Goal: Task Accomplishment & Management: Manage account settings

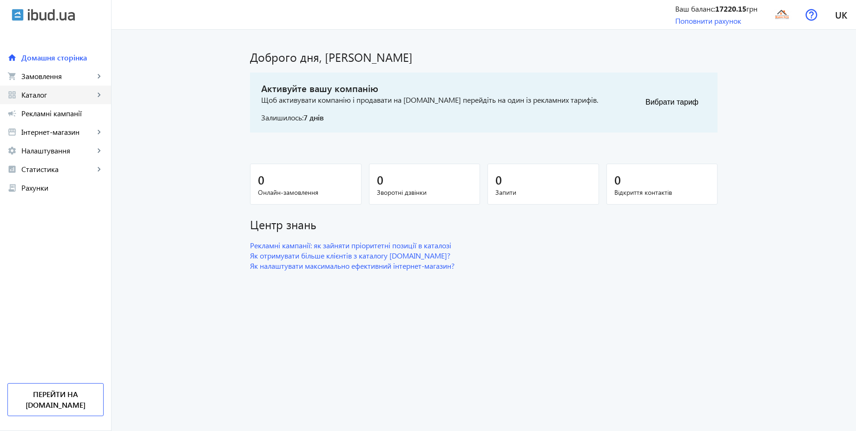
click at [40, 97] on span "Каталог" at bounding box center [57, 94] width 73 height 9
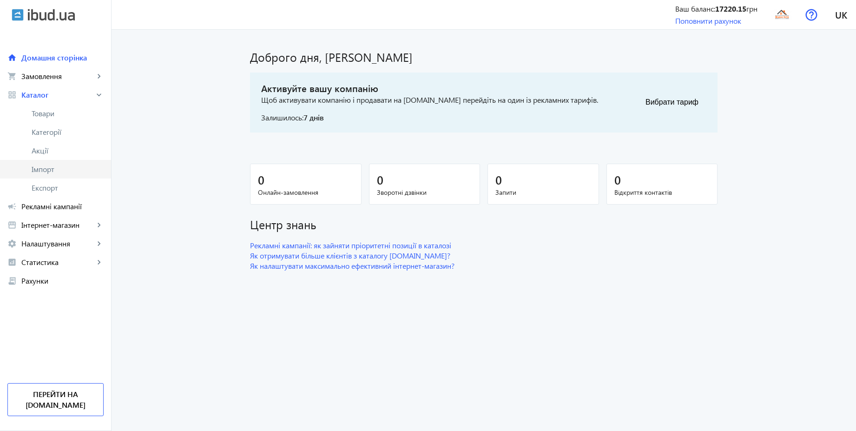
click at [44, 165] on span "Імпорт" at bounding box center [68, 169] width 72 height 9
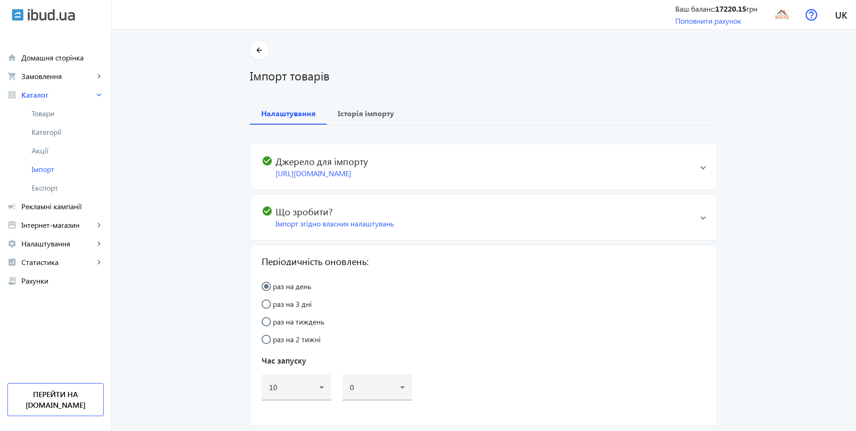
click at [701, 219] on span at bounding box center [704, 217] width 6 height 4
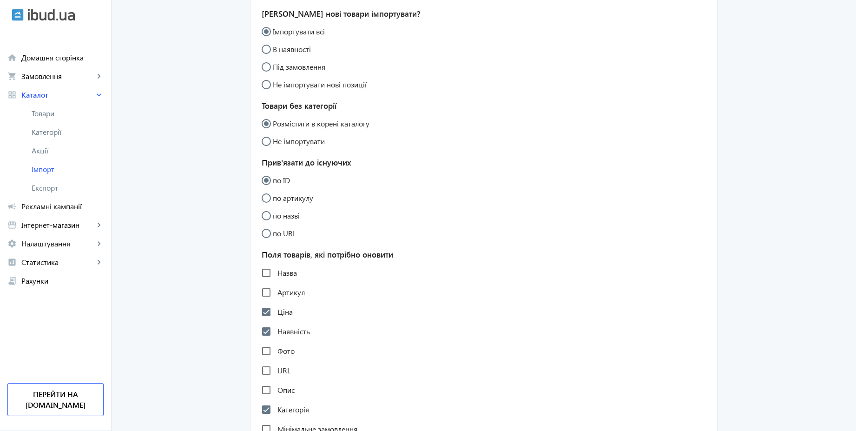
scroll to position [279, 0]
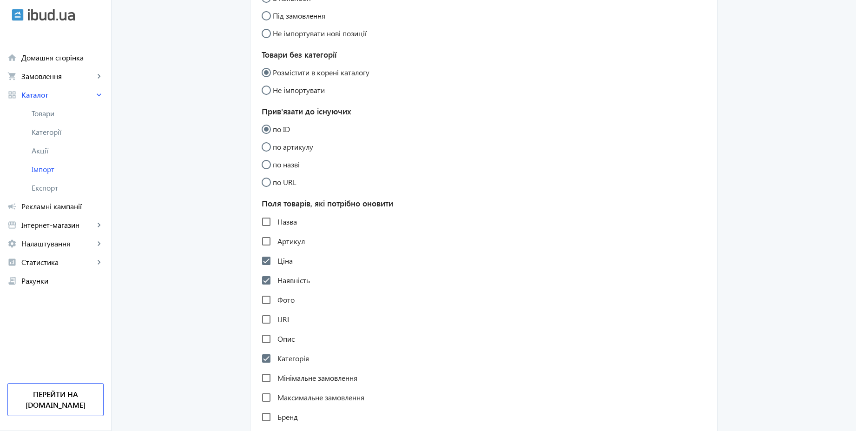
click at [288, 222] on label "Назва" at bounding box center [286, 221] width 21 height 7
click at [276, 222] on input "Назва" at bounding box center [266, 221] width 19 height 19
checkbox input "true"
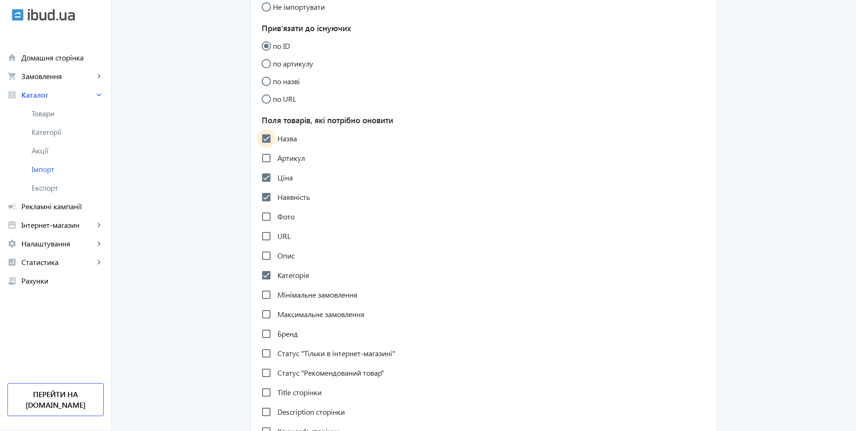
scroll to position [390, 0]
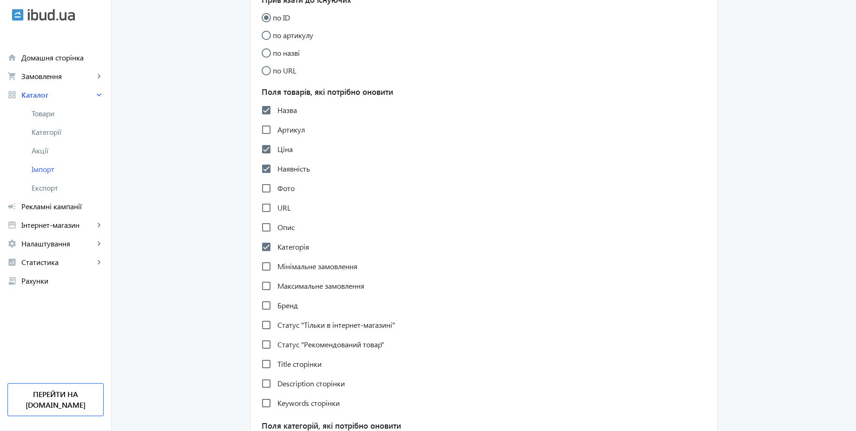
click at [281, 187] on label "Фото" at bounding box center [285, 188] width 19 height 7
click at [276, 187] on input "Фото" at bounding box center [266, 188] width 19 height 19
checkbox input "true"
click at [280, 211] on label "URL" at bounding box center [283, 207] width 15 height 7
click at [276, 211] on input "URL" at bounding box center [266, 208] width 19 height 19
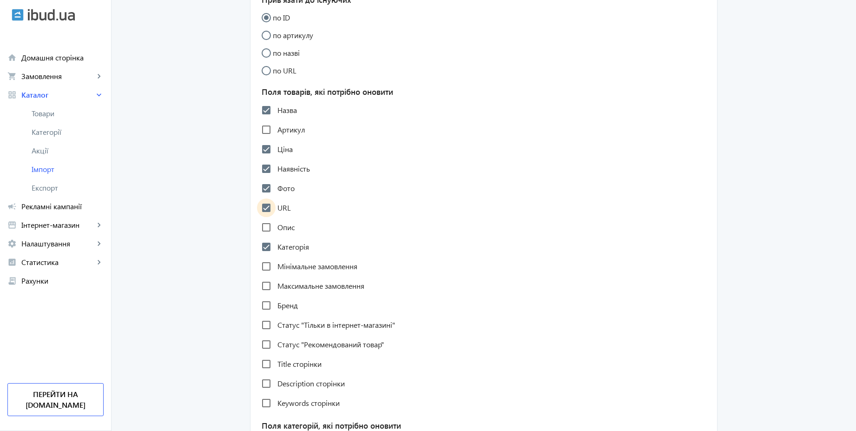
checkbox input "true"
click at [284, 224] on label "Опис" at bounding box center [285, 227] width 19 height 7
click at [276, 223] on input "Опис" at bounding box center [266, 227] width 19 height 19
checkbox input "true"
click at [285, 306] on label "Бренд" at bounding box center [287, 305] width 22 height 7
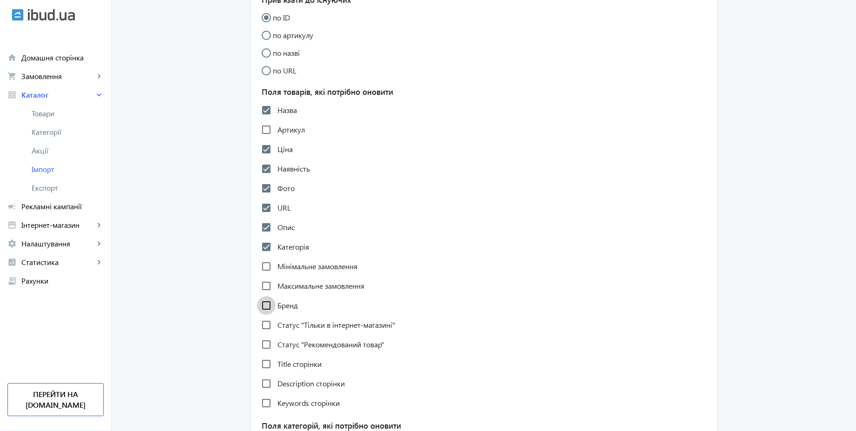
click at [276, 306] on input "Бренд" at bounding box center [266, 305] width 19 height 19
checkbox input "true"
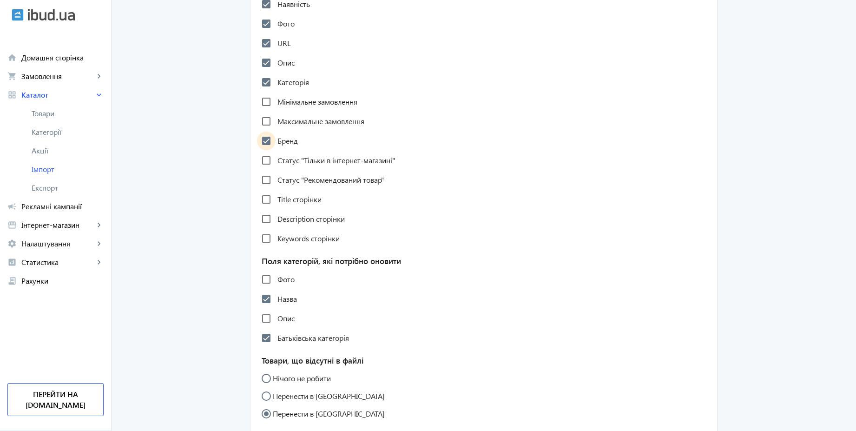
scroll to position [335, 0]
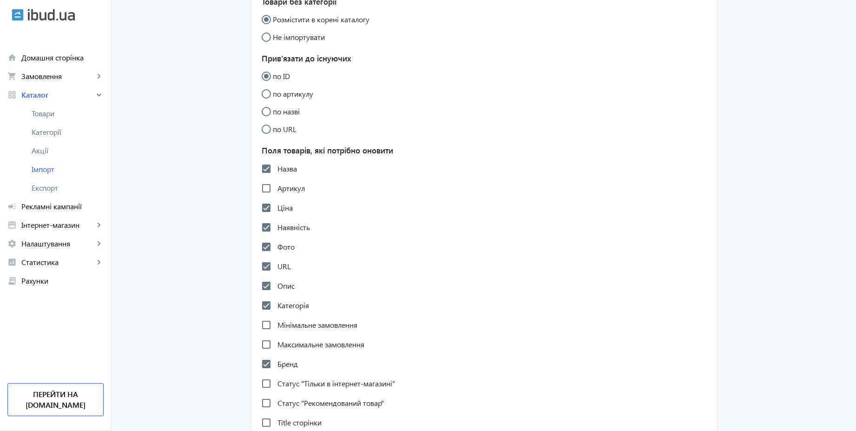
click at [277, 185] on label "Артикул" at bounding box center [290, 188] width 29 height 7
click at [276, 185] on input "Артикул" at bounding box center [266, 188] width 19 height 19
checkbox input "true"
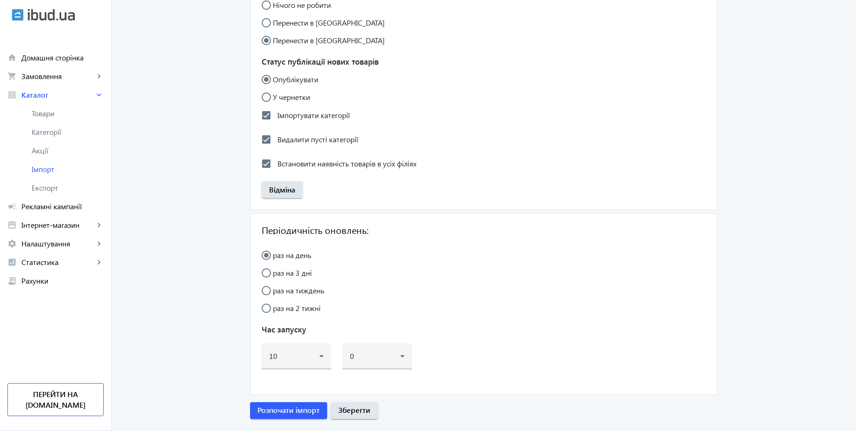
scroll to position [951, 0]
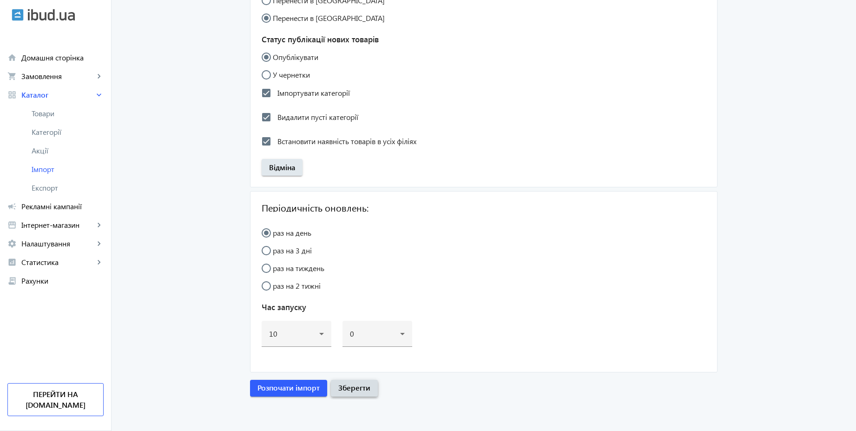
click at [362, 389] on span "Зберегти" at bounding box center [354, 388] width 32 height 10
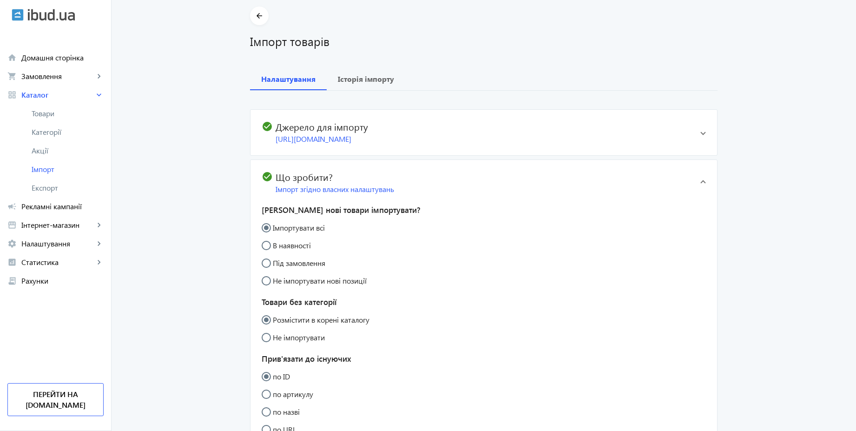
scroll to position [33, 0]
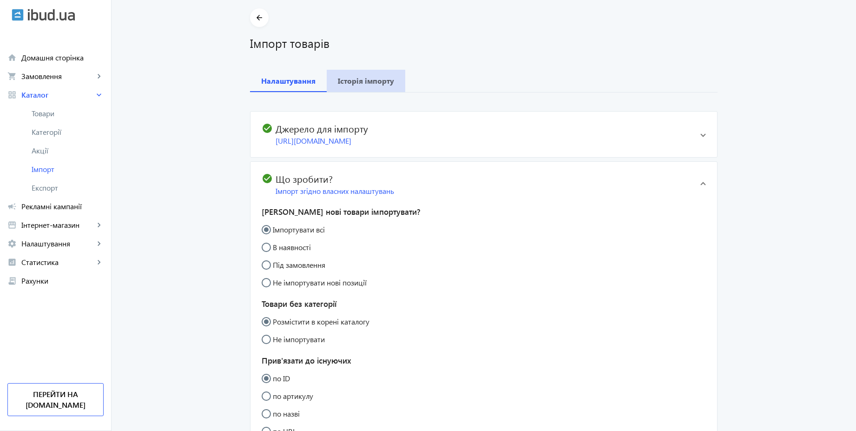
click at [384, 85] on span "Історія імпорту" at bounding box center [366, 81] width 56 height 22
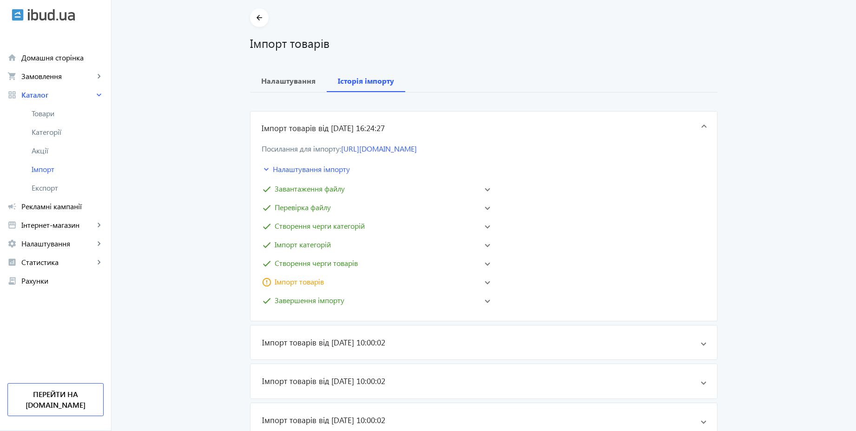
click at [333, 283] on mat-panel-title "error_outline Імпорт товарів" at bounding box center [370, 281] width 216 height 11
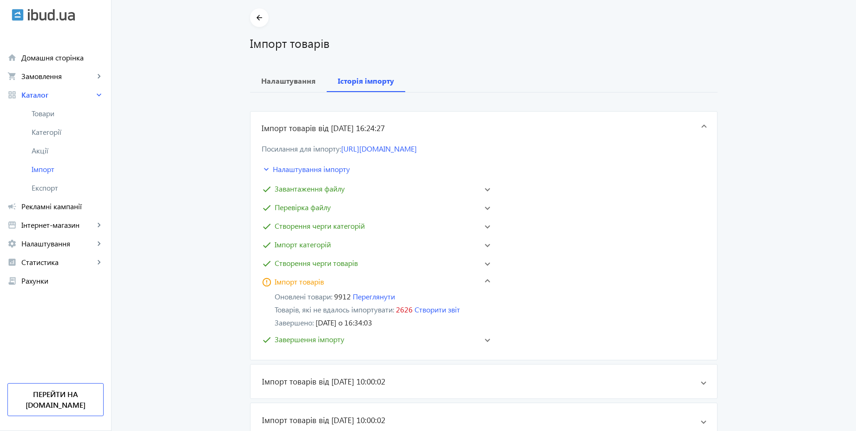
click at [328, 265] on span "Створення черги товарів" at bounding box center [316, 263] width 83 height 11
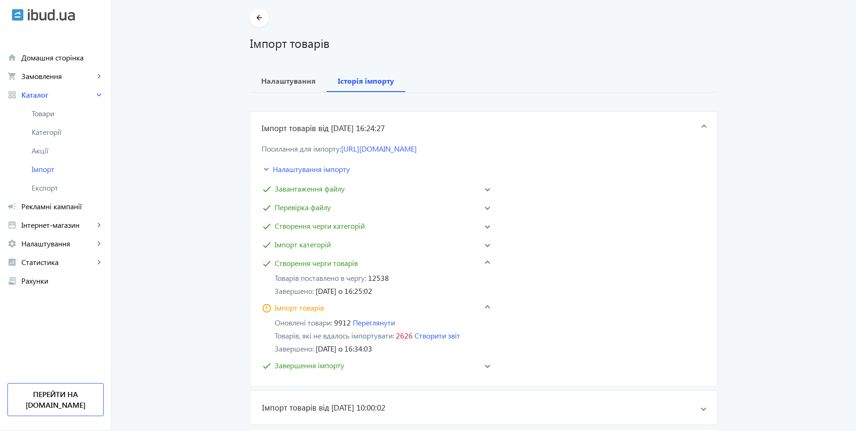
click at [328, 265] on span "Створення черги товарів" at bounding box center [316, 263] width 83 height 11
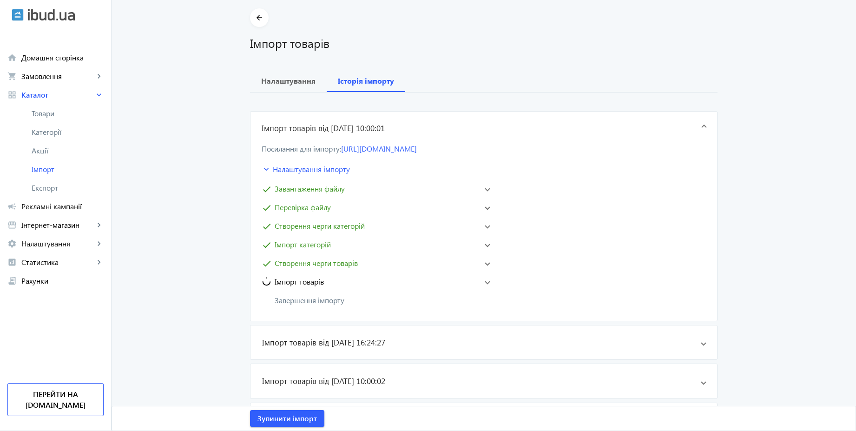
click at [336, 288] on mat-expansion-panel-header "Імпорт товарів" at bounding box center [376, 281] width 232 height 15
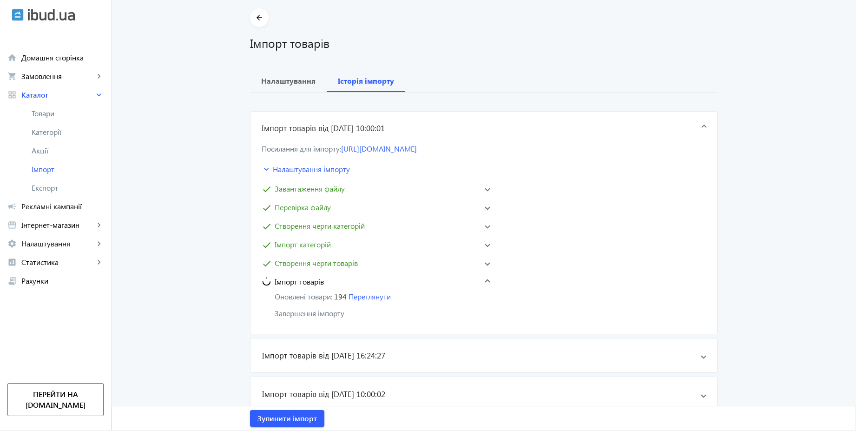
click at [369, 268] on mat-panel-title "check Створення черги товарів" at bounding box center [370, 263] width 216 height 11
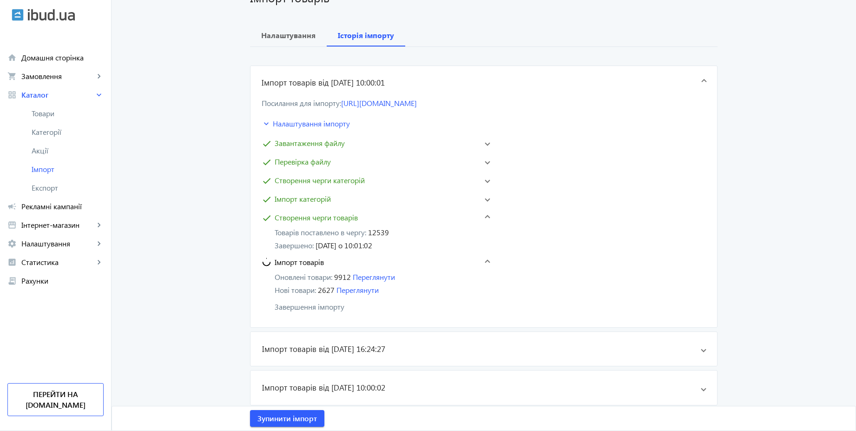
scroll to position [75, 0]
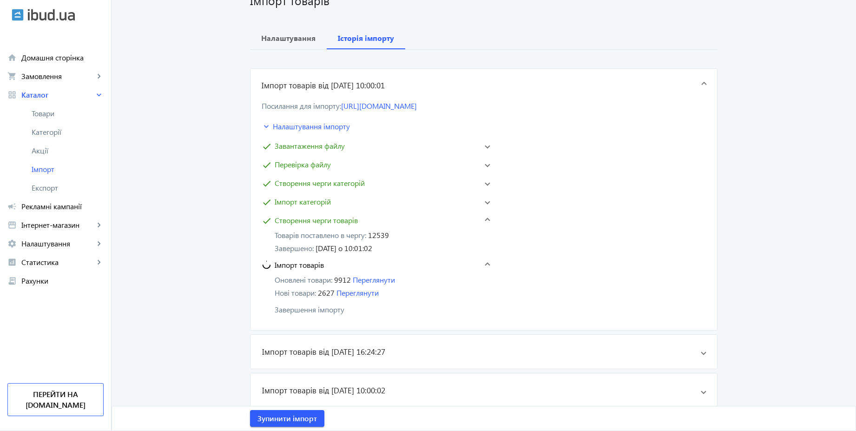
click at [318, 262] on span "Імпорт товарів" at bounding box center [299, 264] width 49 height 11
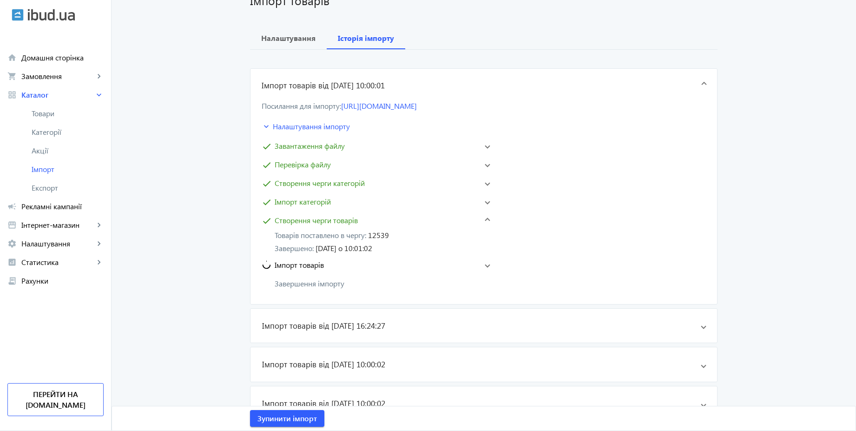
click at [325, 222] on span "Створення черги товарів" at bounding box center [316, 220] width 83 height 11
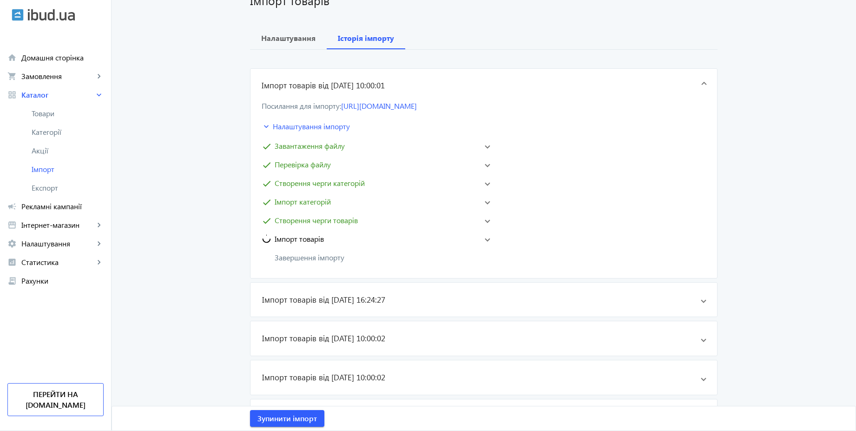
click at [322, 239] on span "Імпорт товарів" at bounding box center [299, 238] width 49 height 11
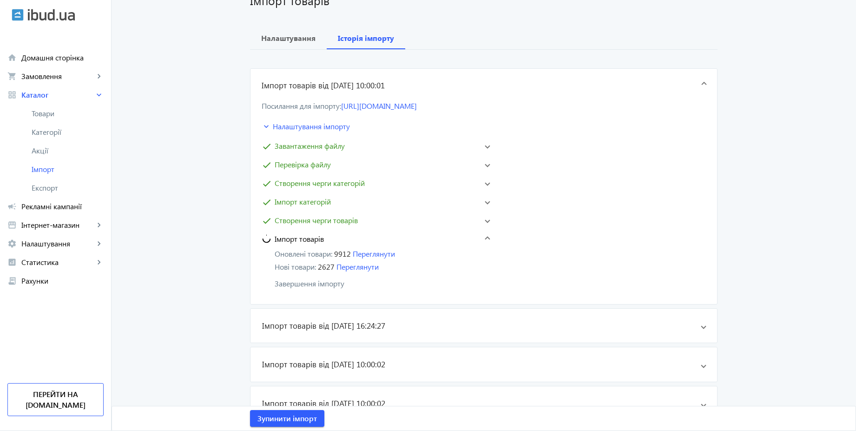
click at [328, 223] on span "Створення черги товарів" at bounding box center [316, 220] width 83 height 11
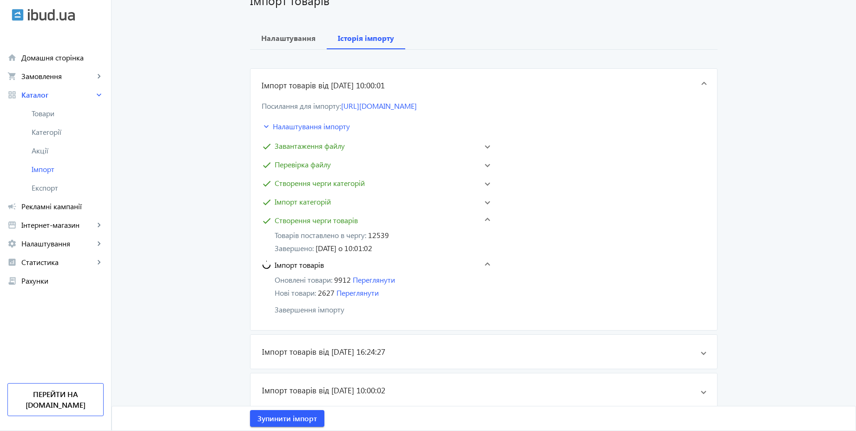
click at [330, 265] on mat-panel-title "Імпорт товарів" at bounding box center [370, 264] width 216 height 11
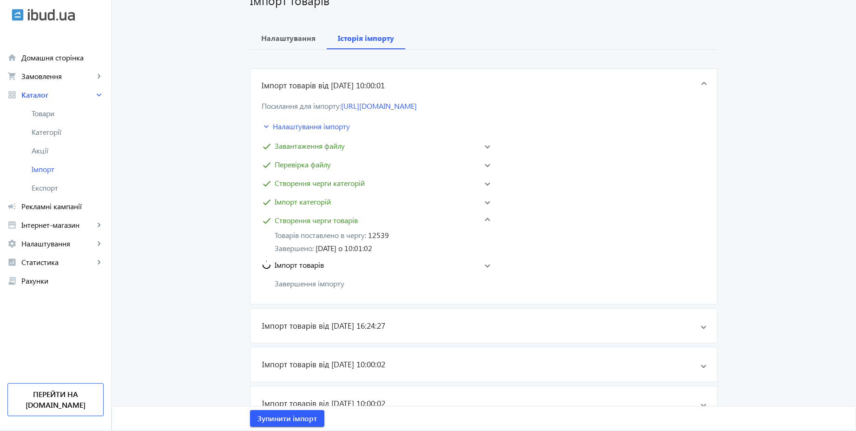
click at [330, 265] on mat-panel-title "Імпорт товарів" at bounding box center [370, 264] width 216 height 11
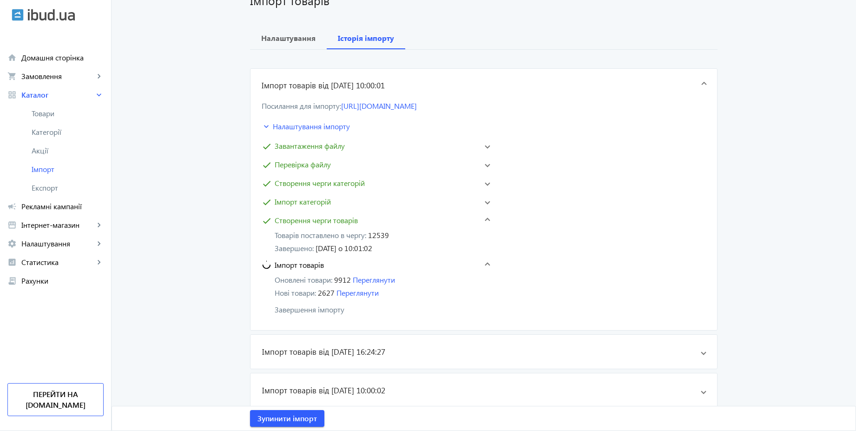
click at [325, 217] on span "Створення черги товарів" at bounding box center [316, 220] width 83 height 11
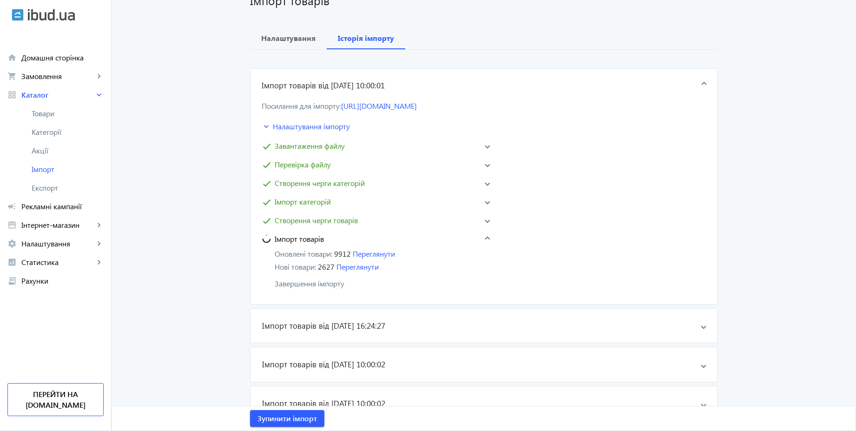
click at [333, 241] on mat-panel-title "Імпорт товарів" at bounding box center [370, 238] width 216 height 11
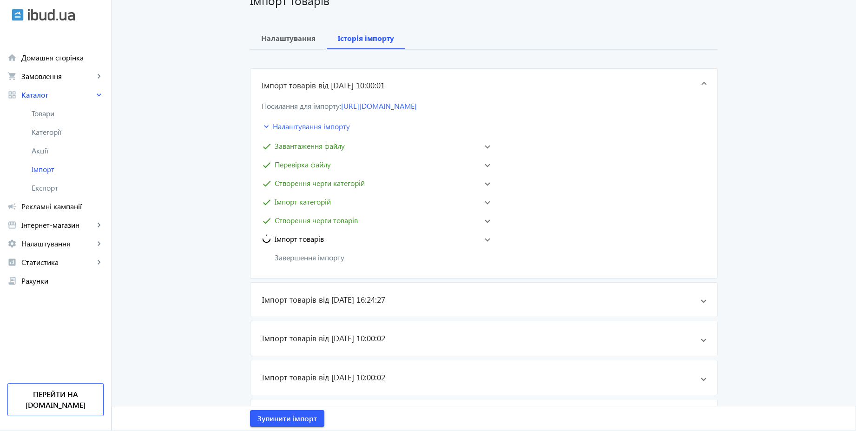
click at [331, 240] on mat-panel-title "Імпорт товарів" at bounding box center [370, 238] width 216 height 11
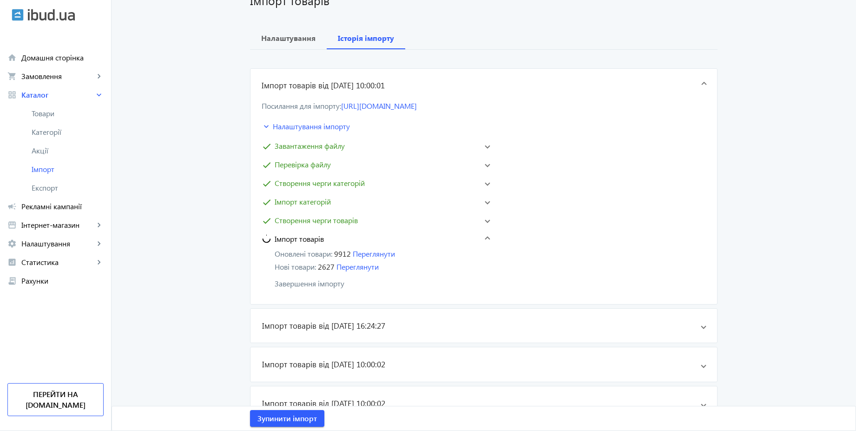
click at [331, 222] on span "Створення черги товарів" at bounding box center [316, 220] width 83 height 11
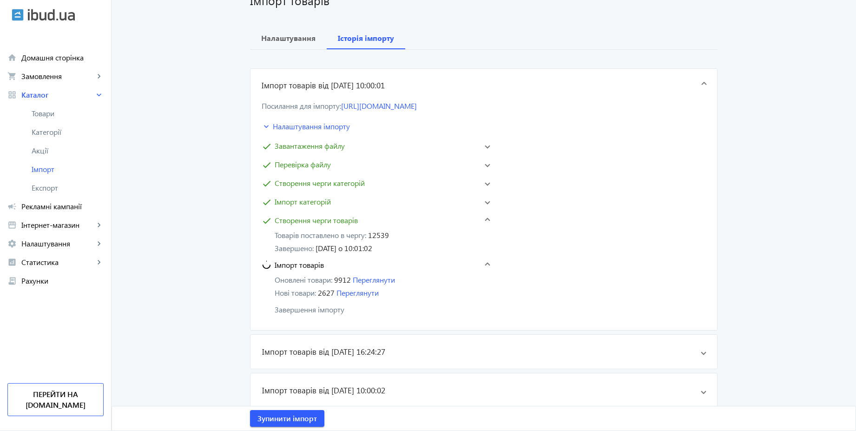
click at [331, 222] on span "Створення черги товарів" at bounding box center [316, 220] width 83 height 11
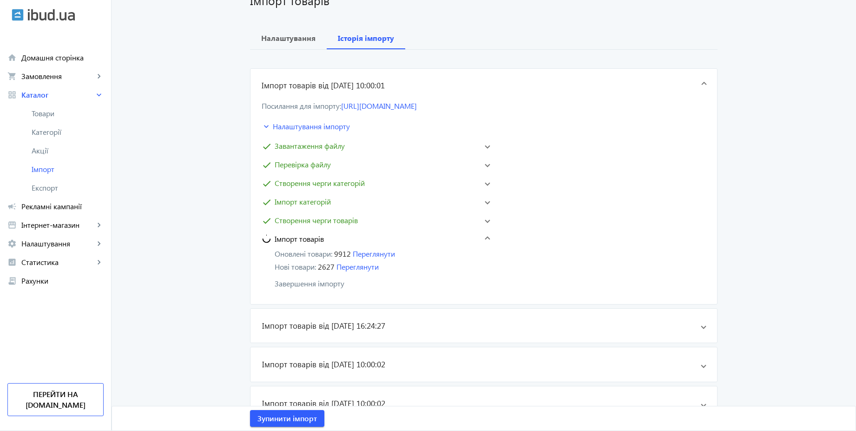
click at [322, 237] on mat-panel-title "Імпорт товарів" at bounding box center [370, 238] width 216 height 11
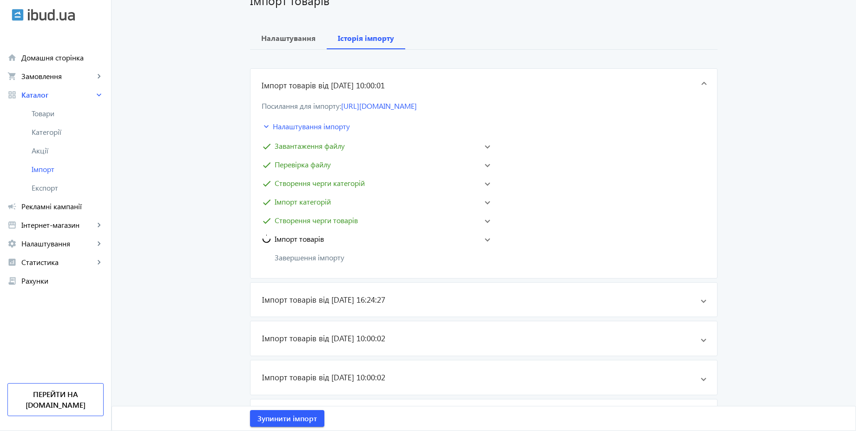
click at [322, 237] on mat-panel-title "Імпорт товарів" at bounding box center [370, 238] width 216 height 11
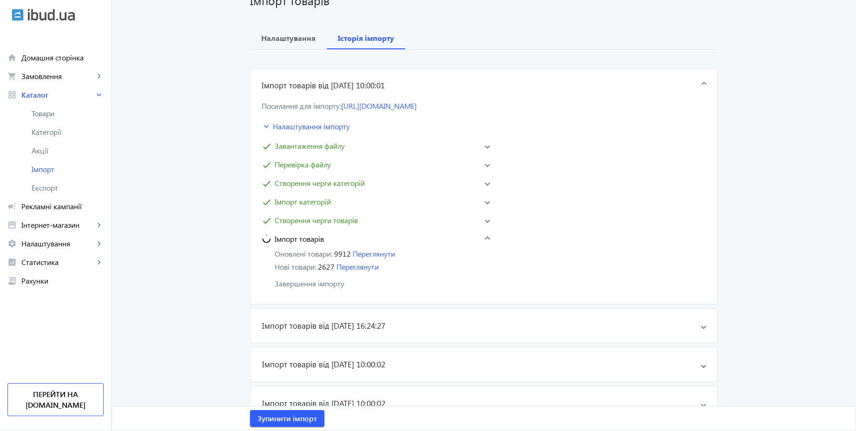
click at [322, 226] on mat-expansion-panel-header "check Створення черги товарів" at bounding box center [376, 220] width 232 height 15
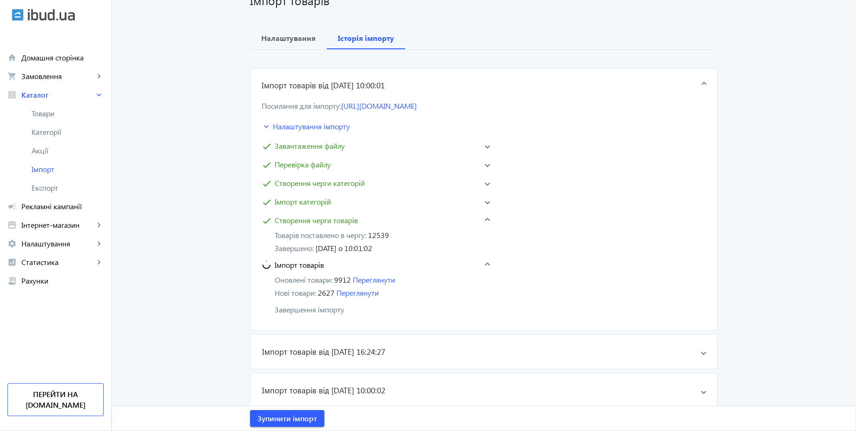
click at [322, 225] on mat-expansion-panel-header "check Створення черги товарів" at bounding box center [376, 220] width 232 height 15
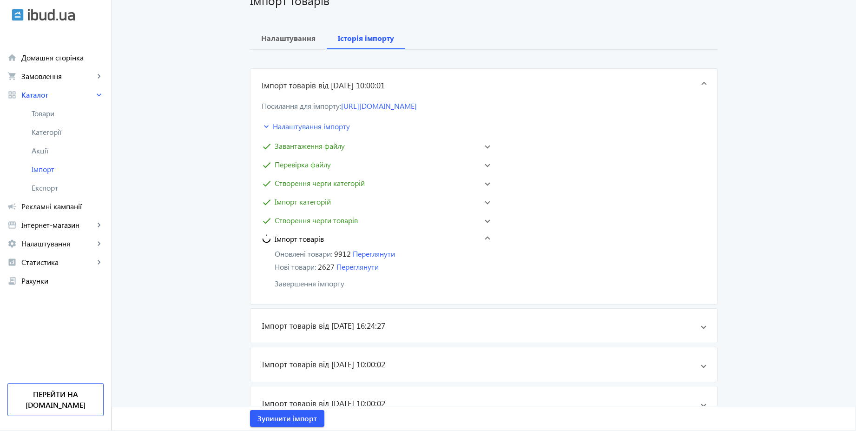
click at [318, 237] on span "Імпорт товарів" at bounding box center [299, 238] width 49 height 11
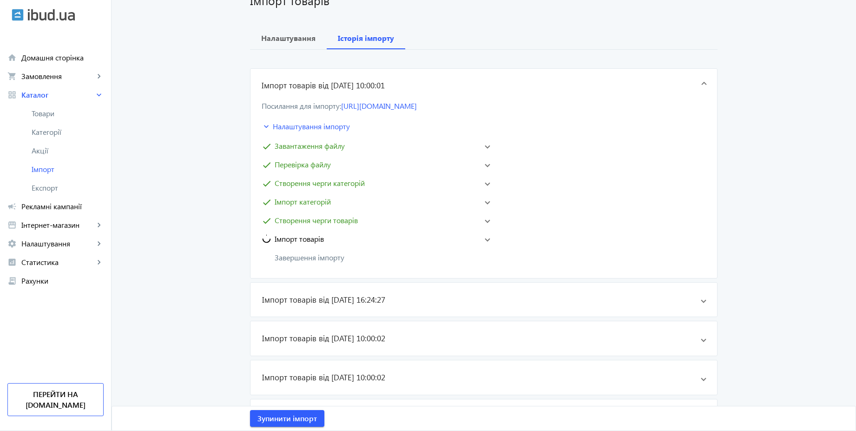
click at [322, 240] on span "Імпорт товарів" at bounding box center [299, 238] width 49 height 11
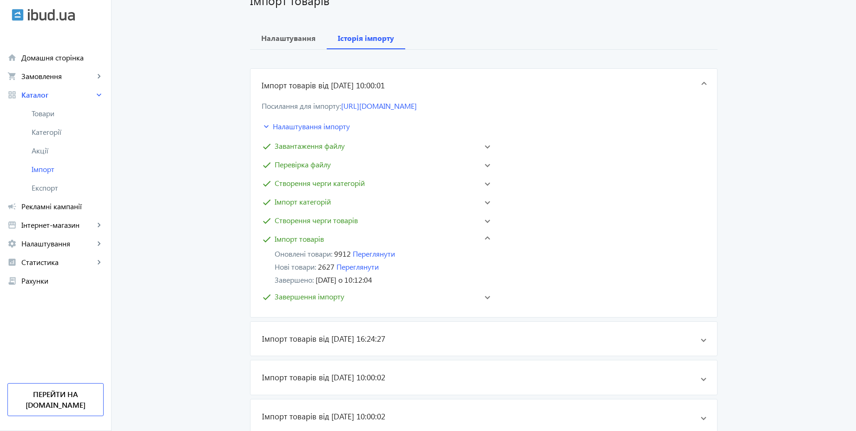
click at [346, 298] on mat-panel-title "check Завершення імпорту" at bounding box center [370, 296] width 216 height 11
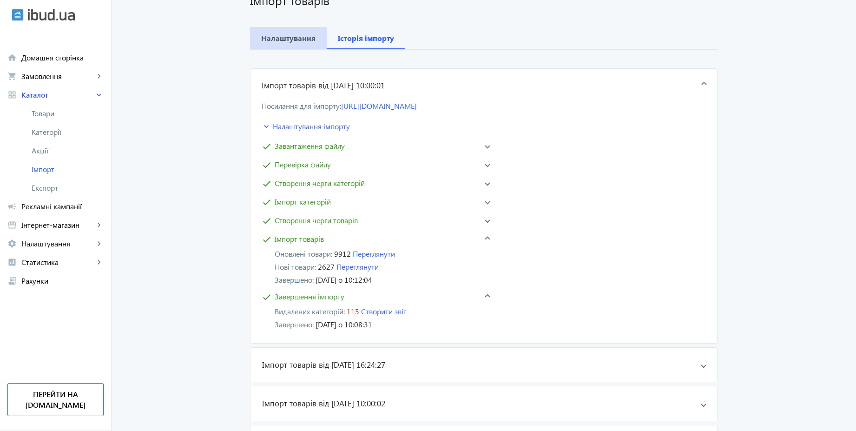
click at [298, 44] on span "Налаштування" at bounding box center [288, 38] width 54 height 22
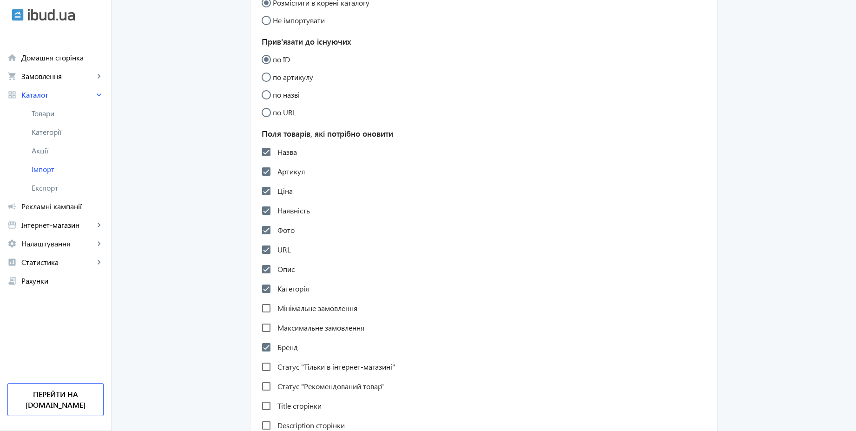
scroll to position [354, 0]
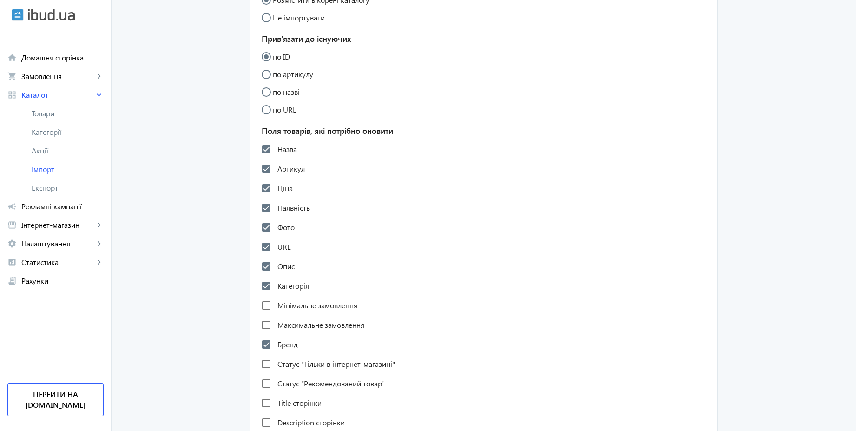
click at [284, 148] on label "Назва" at bounding box center [286, 149] width 21 height 7
click at [276, 148] on input "Назва" at bounding box center [266, 149] width 19 height 19
checkbox input "false"
click at [281, 170] on label "Артикул" at bounding box center [290, 168] width 29 height 7
click at [276, 170] on input "Артикул" at bounding box center [266, 168] width 19 height 19
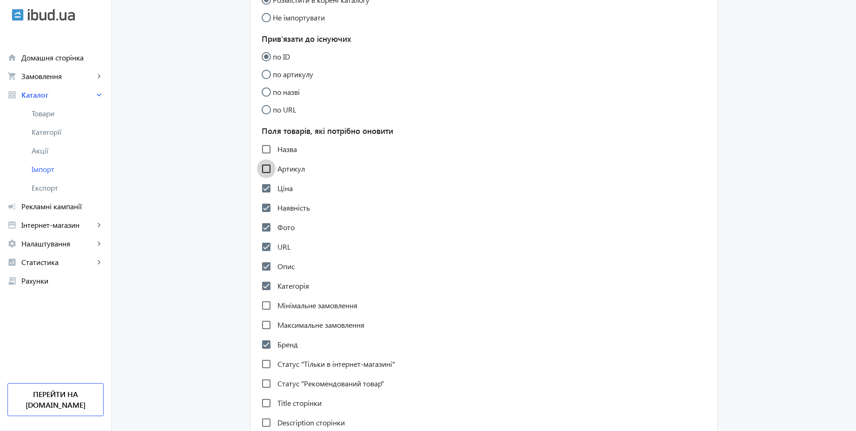
checkbox input "false"
click at [285, 227] on label "Фото" at bounding box center [285, 227] width 19 height 7
click at [276, 227] on input "Фото" at bounding box center [266, 227] width 19 height 19
checkbox input "false"
click at [282, 268] on label "Опис" at bounding box center [285, 266] width 19 height 7
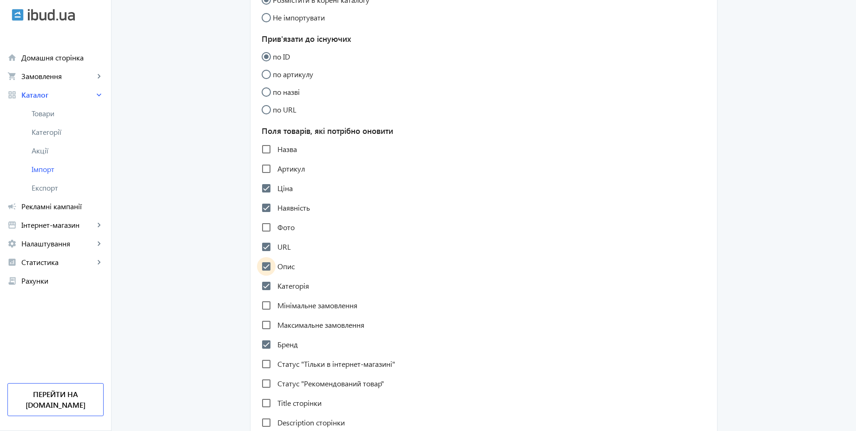
click at [276, 268] on input "Опис" at bounding box center [266, 266] width 19 height 19
checkbox input "false"
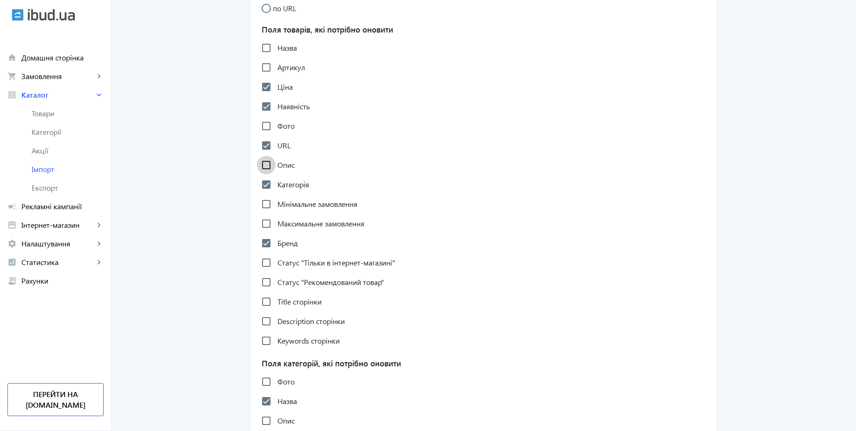
scroll to position [466, 0]
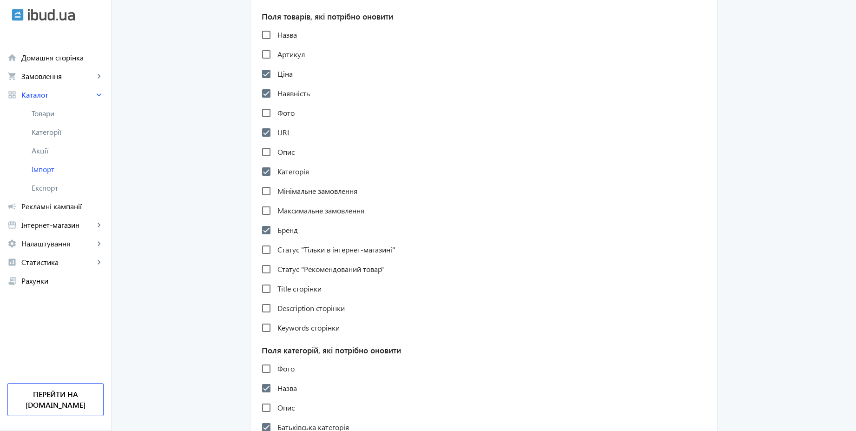
click at [291, 232] on label "Бренд" at bounding box center [287, 229] width 22 height 7
click at [276, 232] on input "Бренд" at bounding box center [266, 230] width 19 height 19
checkbox input "false"
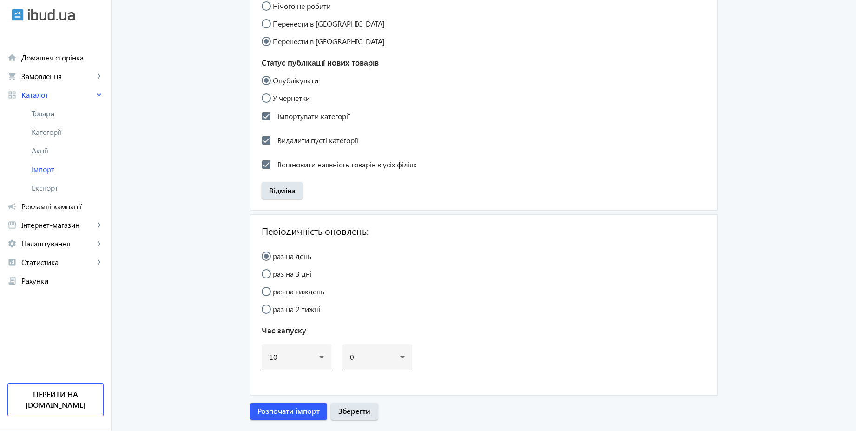
scroll to position [951, 0]
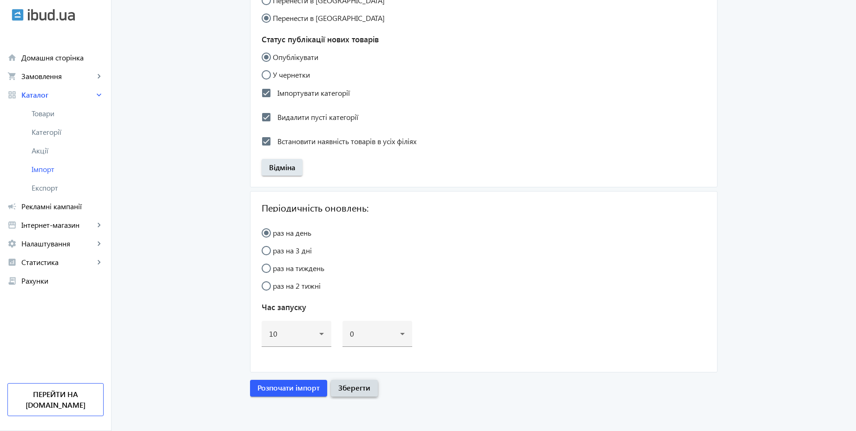
click at [368, 389] on span "button" at bounding box center [354, 388] width 47 height 22
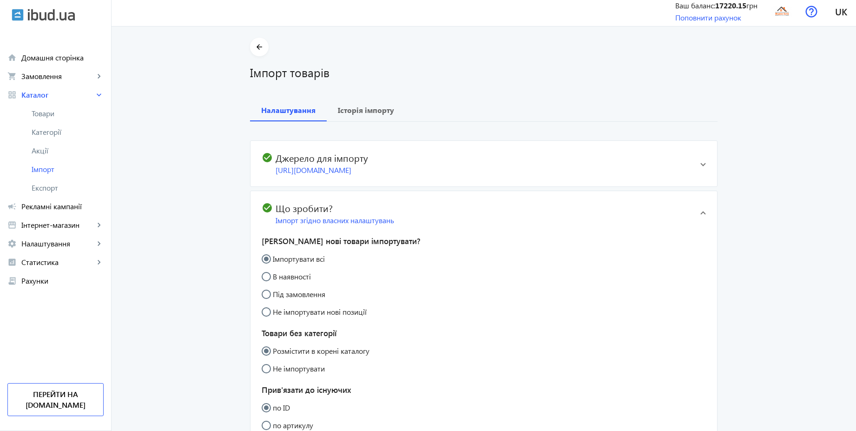
scroll to position [0, 0]
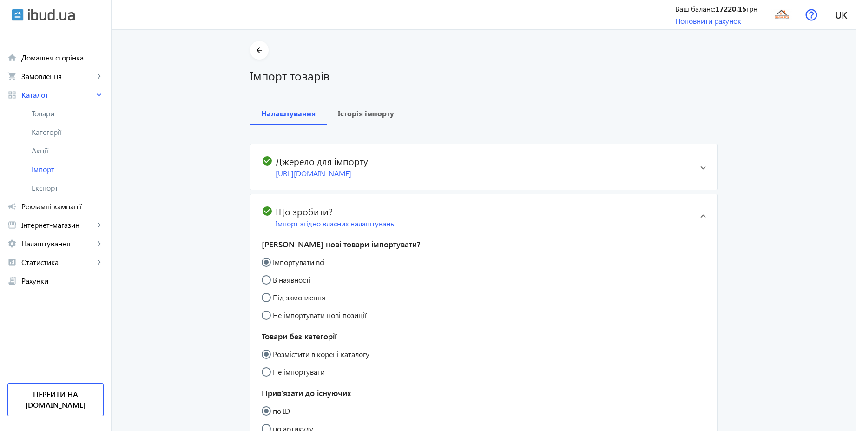
click at [701, 215] on span at bounding box center [704, 217] width 6 height 4
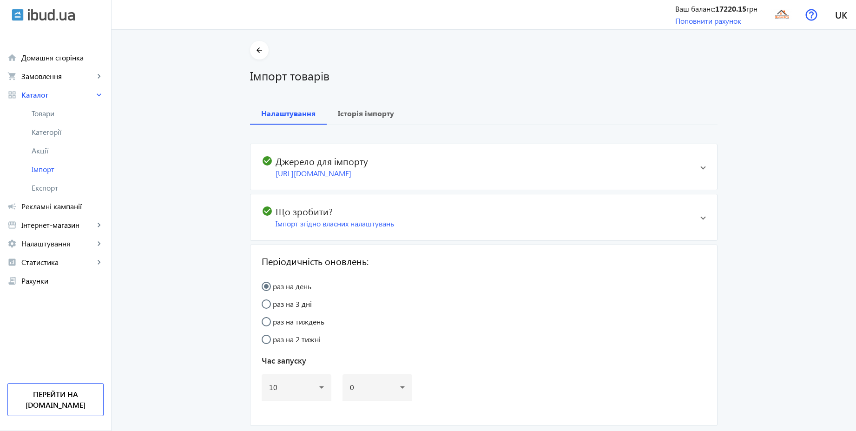
click at [696, 220] on mat-expansion-panel-header "check_circle Що зробити? Імпорт згідно власних налаштувань" at bounding box center [484, 217] width 467 height 46
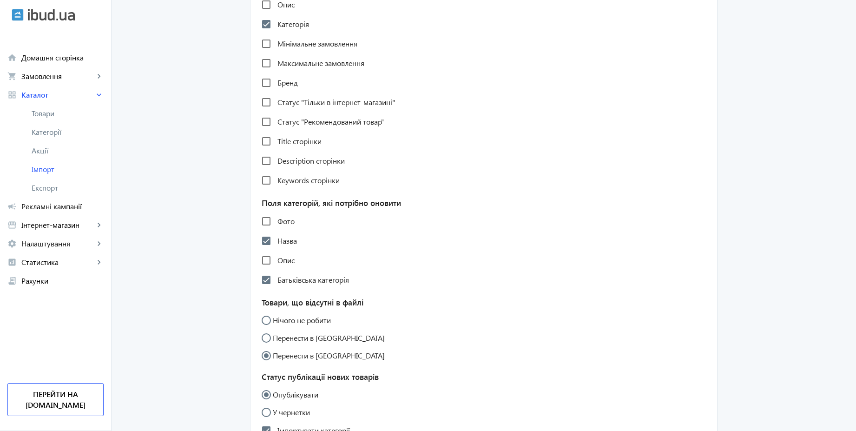
scroll to position [3, 0]
click at [55, 205] on span "Рекламні кампанії" at bounding box center [62, 206] width 82 height 9
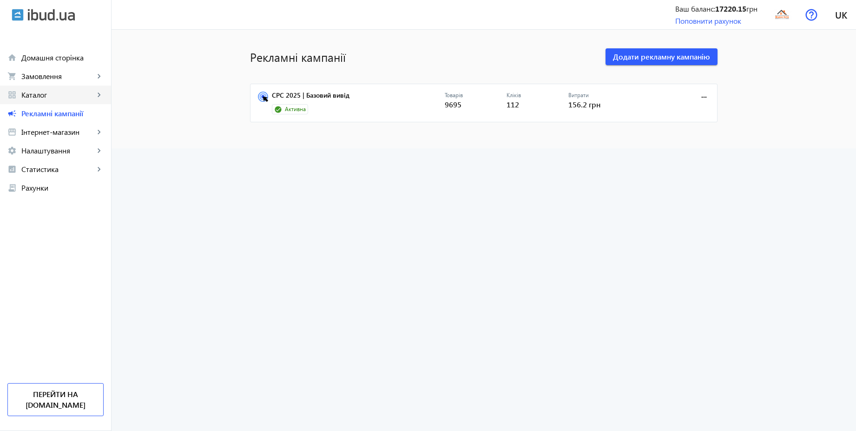
click at [46, 94] on span "Каталог" at bounding box center [57, 94] width 73 height 9
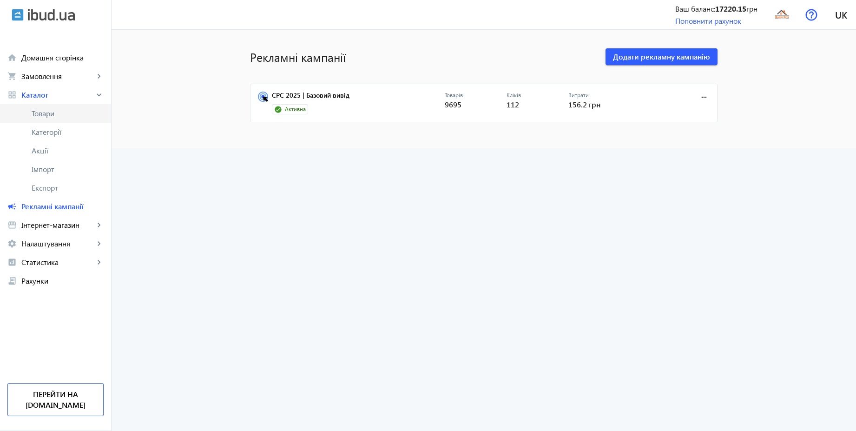
click at [47, 112] on span "Товари" at bounding box center [68, 113] width 72 height 9
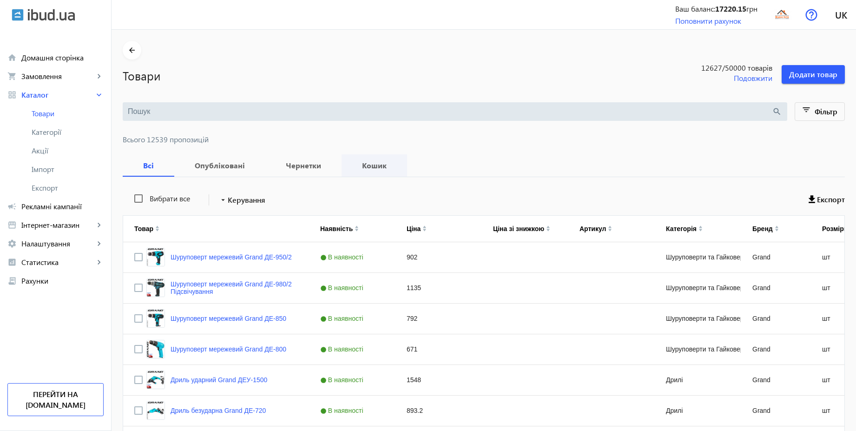
click at [366, 164] on b "Кошик" at bounding box center [374, 165] width 43 height 7
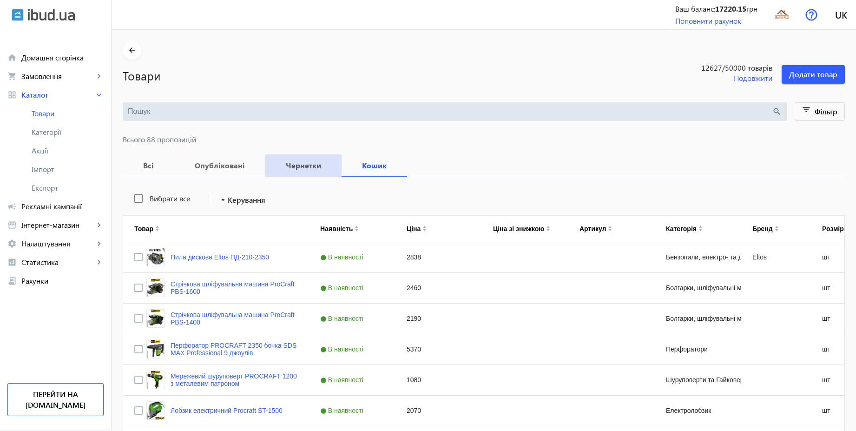
click at [304, 162] on b "Чернетки" at bounding box center [304, 165] width 54 height 7
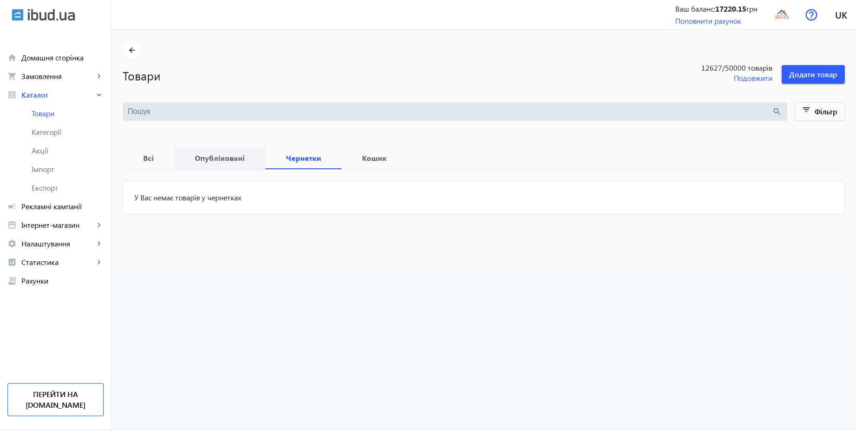
click at [213, 156] on b "Опубліковані" at bounding box center [219, 157] width 69 height 7
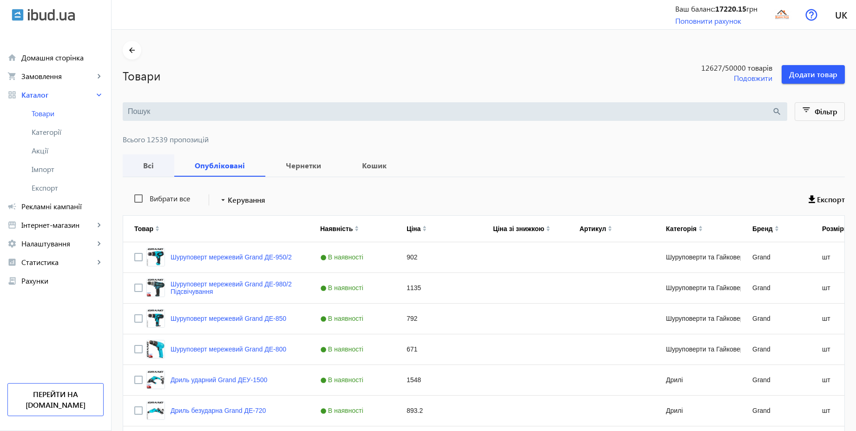
click at [146, 162] on b "Всі" at bounding box center [148, 165] width 29 height 7
click at [64, 207] on span "Рекламні кампанії" at bounding box center [62, 206] width 82 height 9
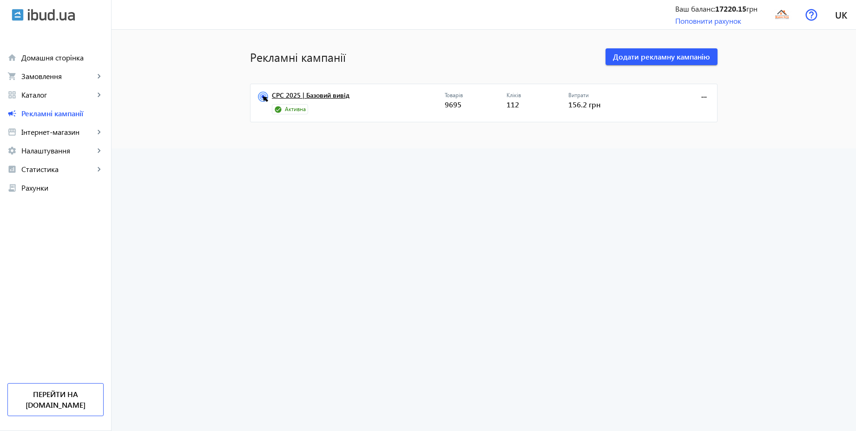
click at [334, 99] on link "CPC 2025 | Базовий вивід" at bounding box center [358, 98] width 173 height 13
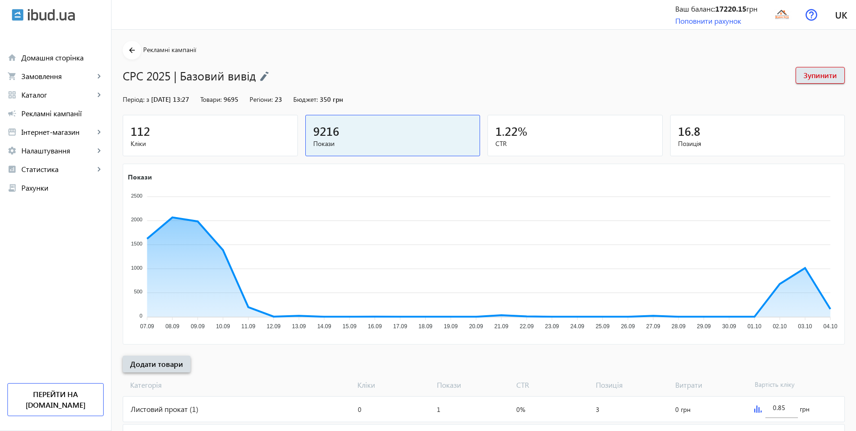
click at [177, 365] on span at bounding box center [157, 364] width 68 height 22
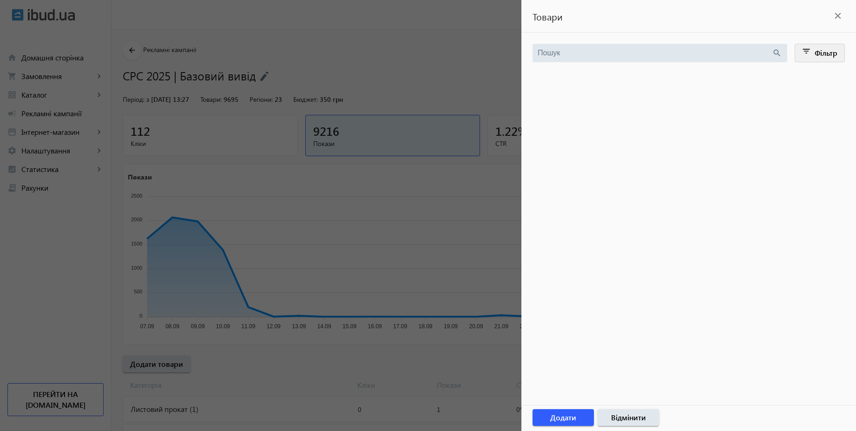
click at [832, 49] on span "Фільтр" at bounding box center [826, 53] width 23 height 10
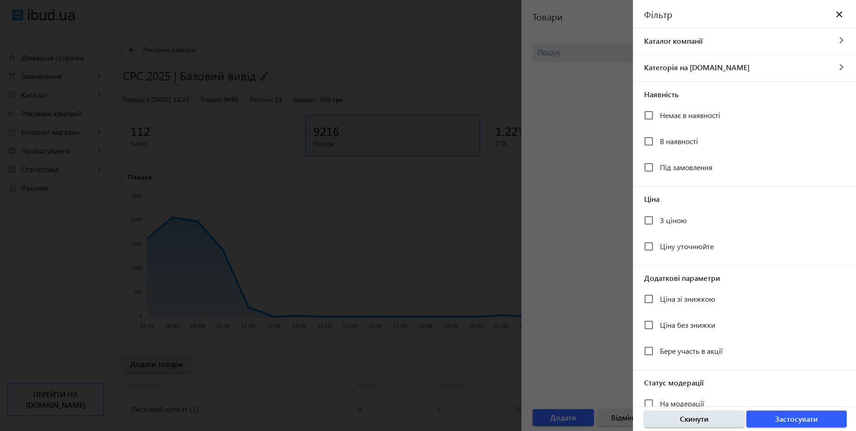
click at [591, 106] on div at bounding box center [428, 215] width 856 height 431
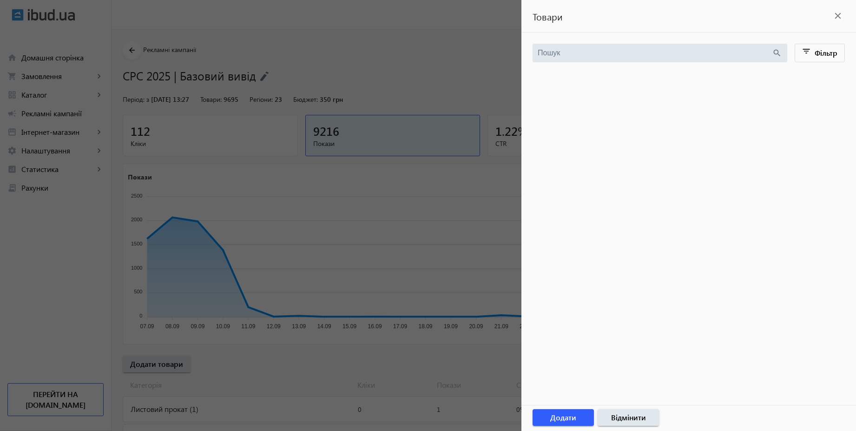
click at [459, 49] on div at bounding box center [428, 215] width 856 height 431
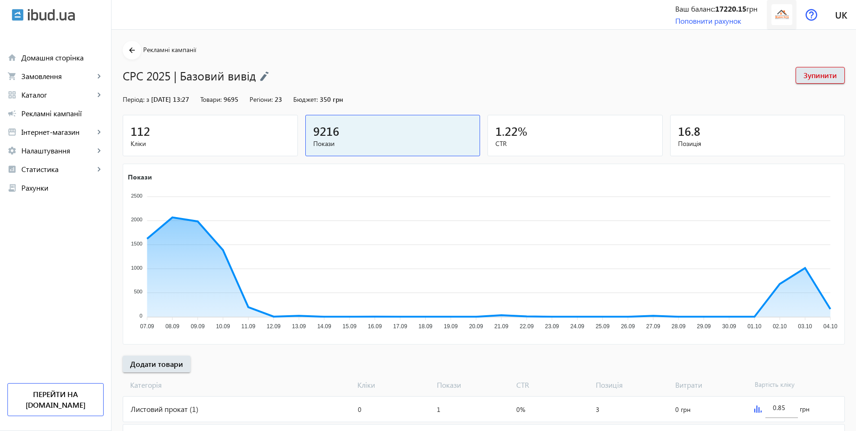
click at [784, 22] on img at bounding box center [782, 14] width 21 height 21
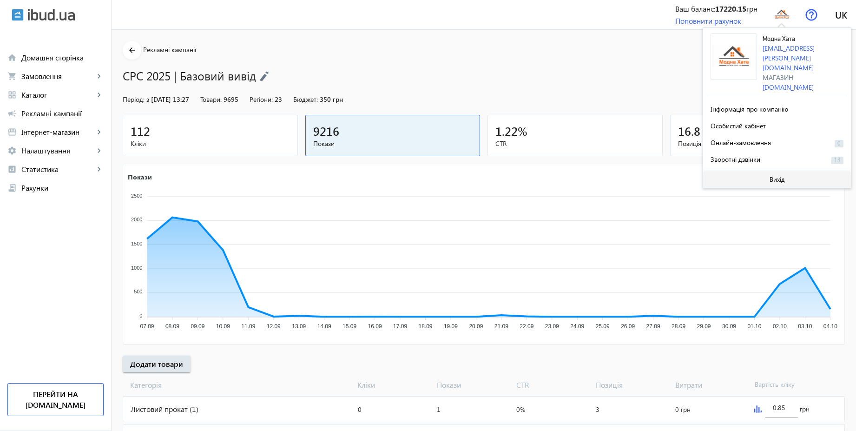
click at [770, 176] on span "Вихід" at bounding box center [777, 179] width 15 height 7
